Goal: Obtain resource: Obtain resource

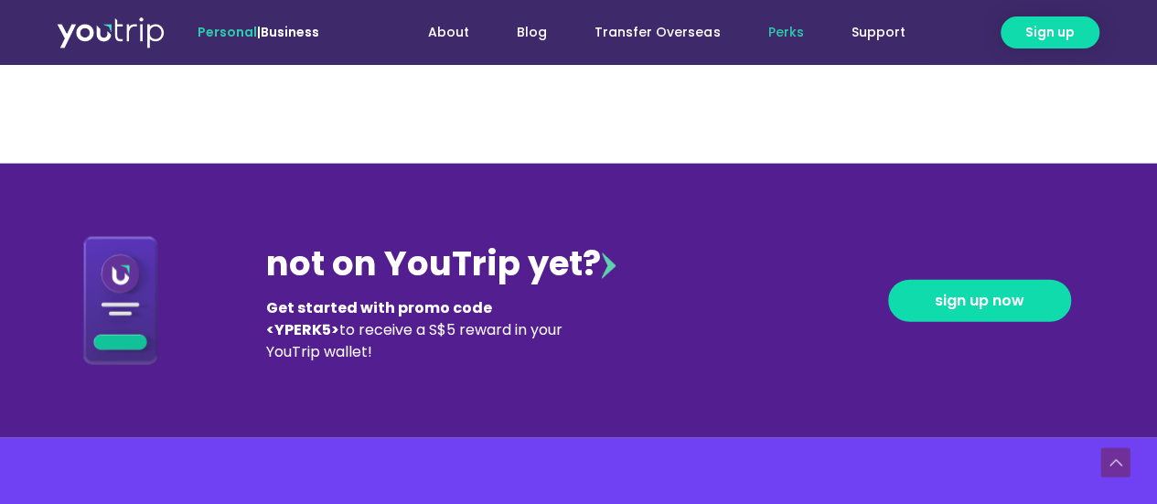
click at [492, 303] on b "Get started with promo code <YPERK5>" at bounding box center [379, 318] width 226 height 43
click at [611, 262] on img at bounding box center [608, 265] width 15 height 27
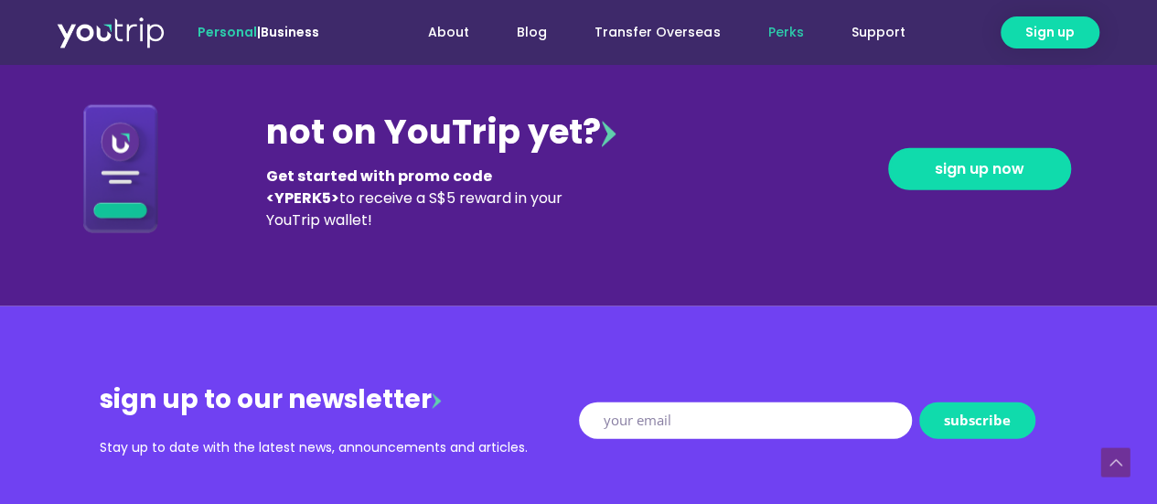
scroll to position [2012, 0]
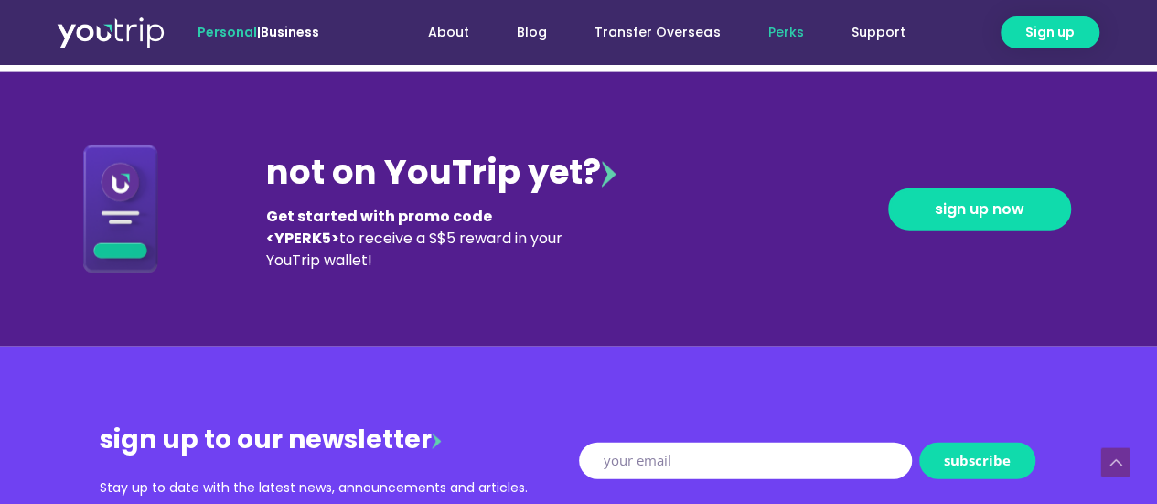
drag, startPoint x: 260, startPoint y: 209, endPoint x: 367, endPoint y: 262, distance: 119.4
click at [369, 264] on div "not on YouTrip yet? Get started with promo code <YPERK5> to receive a S$5 rewar…" at bounding box center [579, 209] width 1042 height 274
click at [359, 254] on div "Get started with promo code <YPERK5> to receive a S$5 reward in your YouTrip wa…" at bounding box center [420, 239] width 309 height 66
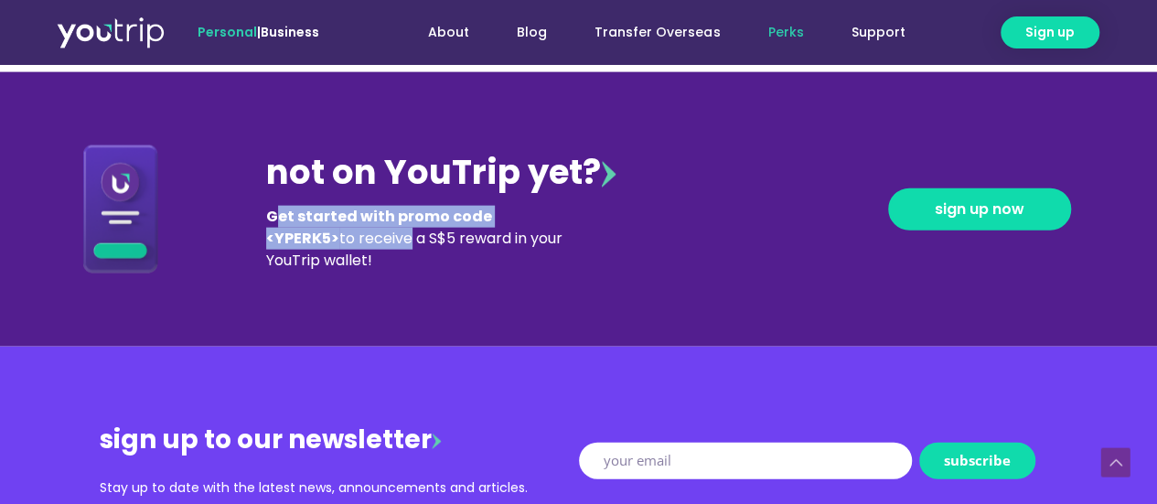
drag, startPoint x: 273, startPoint y: 211, endPoint x: 305, endPoint y: 239, distance: 42.1
click at [305, 239] on div "Get started with promo code <YPERK5> to receive a S$5 reward in your YouTrip wa…" at bounding box center [420, 239] width 309 height 66
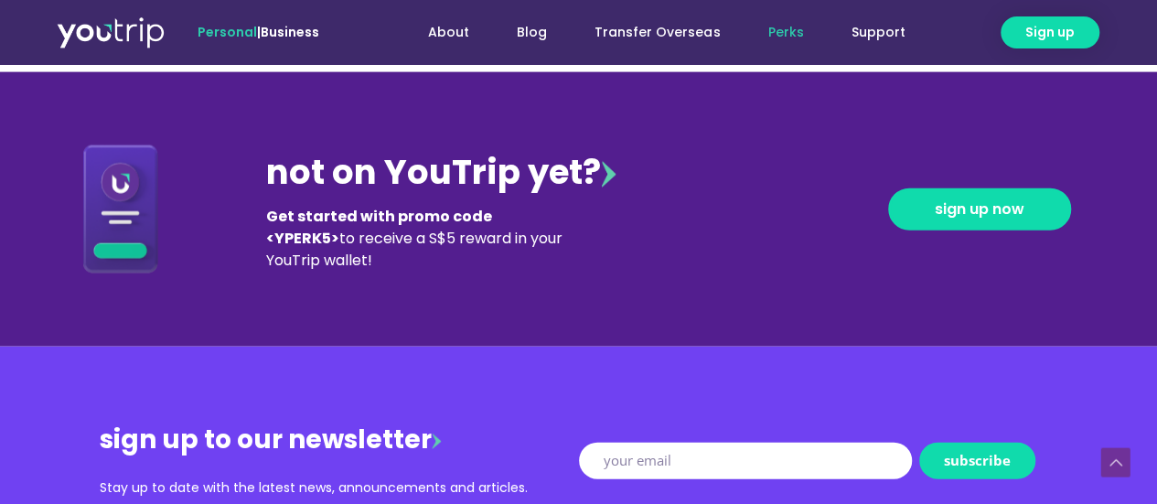
click at [267, 216] on b "Get started with promo code <YPERK5>" at bounding box center [379, 227] width 226 height 43
drag, startPoint x: 271, startPoint y: 214, endPoint x: 303, endPoint y: 257, distance: 53.6
click at [310, 261] on div "Get started with promo code <YPERK5> to receive a S$5 reward in your YouTrip wa…" at bounding box center [420, 239] width 309 height 66
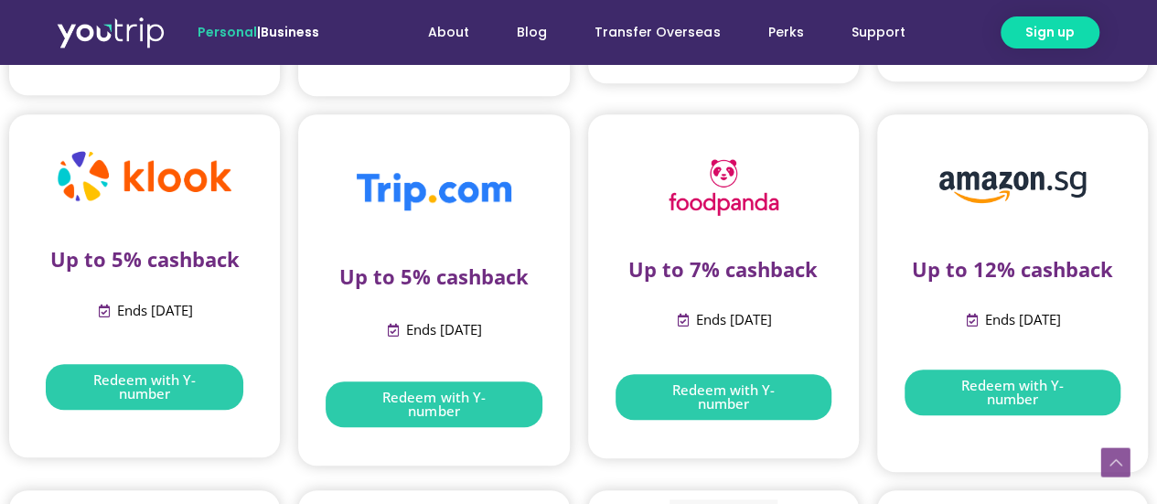
scroll to position [1006, 0]
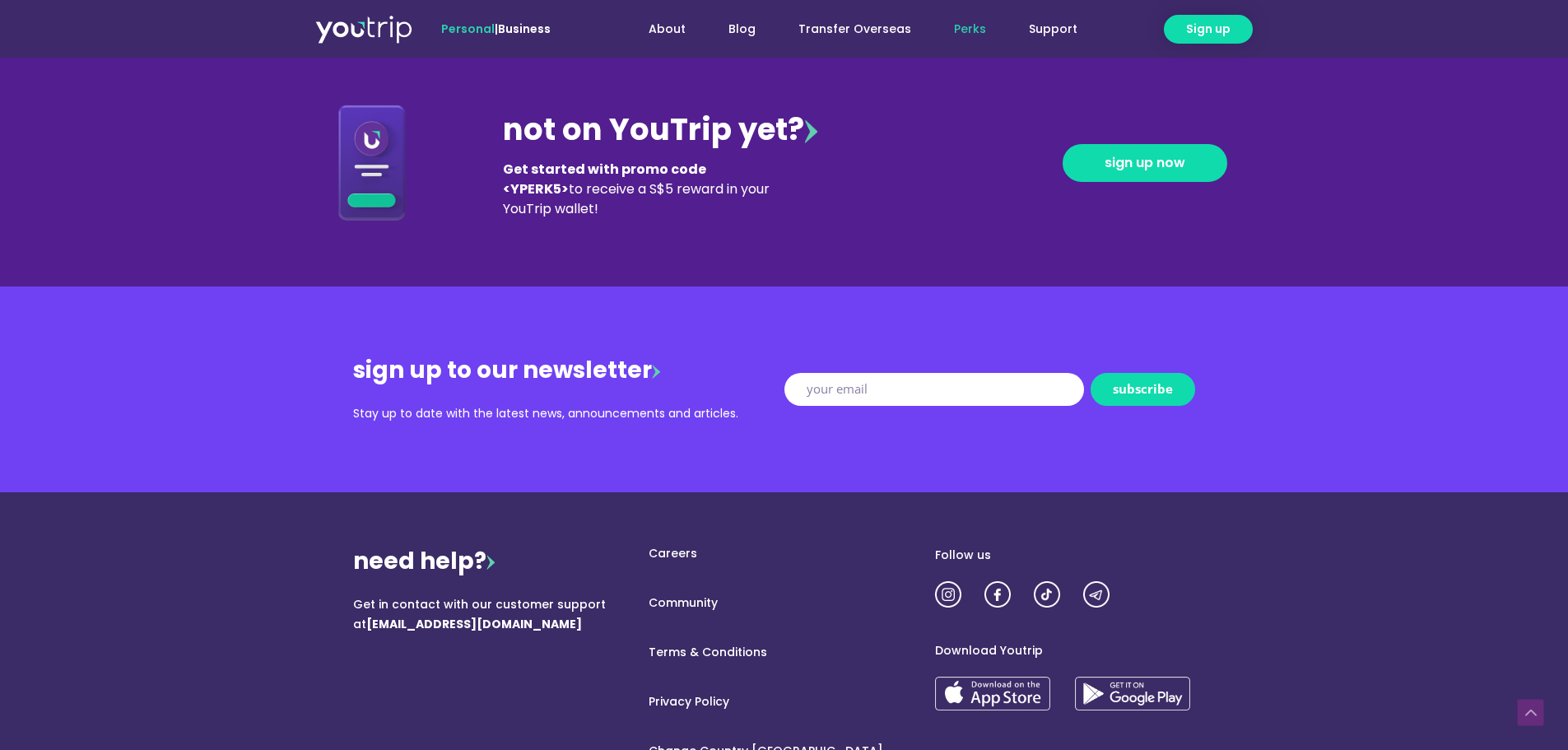
scroll to position [1835, 0]
